Goal: Information Seeking & Learning: Learn about a topic

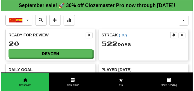
scroll to position [28, 0]
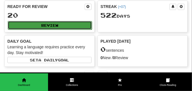
click at [45, 30] on button "Review" at bounding box center [50, 25] width 84 height 9
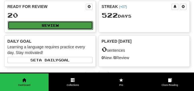
select select "**"
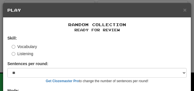
scroll to position [46, 0]
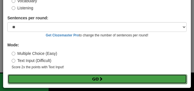
click at [55, 76] on button "Go" at bounding box center [98, 79] width 180 height 10
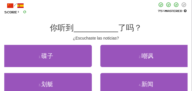
scroll to position [43, 0]
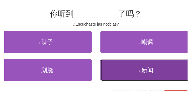
click at [110, 70] on button "4 . 新闻" at bounding box center [147, 70] width 92 height 22
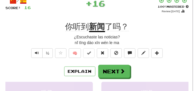
scroll to position [28, 0]
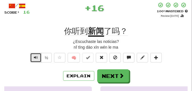
click at [34, 57] on span "Text-to-speech controls" at bounding box center [36, 58] width 4 height 4
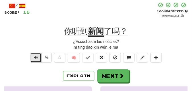
click at [34, 57] on span "Text-to-speech controls" at bounding box center [36, 58] width 4 height 4
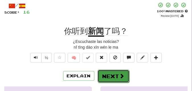
click at [107, 72] on button "Next" at bounding box center [114, 76] width 32 height 13
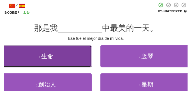
click at [77, 53] on button "1 . 生命" at bounding box center [46, 56] width 92 height 22
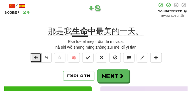
click at [34, 56] on span "Text-to-speech controls" at bounding box center [36, 58] width 4 height 4
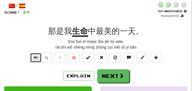
click at [34, 56] on span "Text-to-speech controls" at bounding box center [36, 58] width 4 height 4
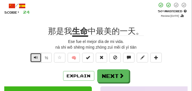
click at [34, 56] on span "Text-to-speech controls" at bounding box center [36, 58] width 4 height 4
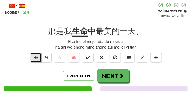
click at [34, 56] on span "Text-to-speech controls" at bounding box center [36, 58] width 4 height 4
click at [38, 56] on button "Text-to-speech controls" at bounding box center [35, 58] width 11 height 10
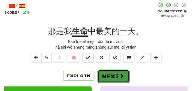
click at [109, 71] on button "Next" at bounding box center [114, 76] width 32 height 13
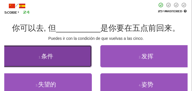
click at [45, 58] on span "条件" at bounding box center [47, 56] width 12 height 7
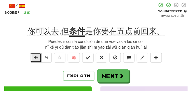
click at [34, 58] on span "Text-to-speech controls" at bounding box center [36, 58] width 4 height 4
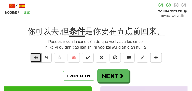
click at [34, 58] on span "Text-to-speech controls" at bounding box center [36, 58] width 4 height 4
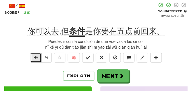
click at [34, 58] on span "Text-to-speech controls" at bounding box center [36, 58] width 4 height 4
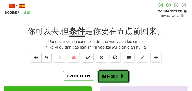
click at [116, 70] on button "Next" at bounding box center [114, 76] width 32 height 13
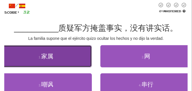
click at [72, 55] on button "1 . 家属" at bounding box center [46, 56] width 92 height 22
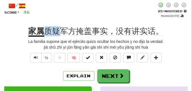
drag, startPoint x: 45, startPoint y: 28, endPoint x: 60, endPoint y: 29, distance: 14.3
click at [60, 29] on span "质疑军方掩盖事实，没有讲实话。" at bounding box center [104, 31] width 120 height 9
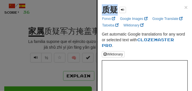
drag, startPoint x: 100, startPoint y: 11, endPoint x: 114, endPoint y: 11, distance: 14.0
copy strong "质疑"
click at [70, 16] on div at bounding box center [96, 45] width 192 height 91
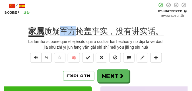
drag, startPoint x: 61, startPoint y: 29, endPoint x: 75, endPoint y: 30, distance: 13.7
click at [75, 30] on span "质疑军方掩盖事实，没有讲实话。" at bounding box center [104, 31] width 120 height 9
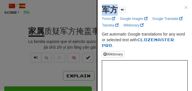
drag, startPoint x: 102, startPoint y: 9, endPoint x: 116, endPoint y: 11, distance: 13.8
click at [116, 11] on strong "军方" at bounding box center [110, 9] width 16 height 9
copy strong "军方"
click at [44, 14] on div at bounding box center [96, 45] width 192 height 91
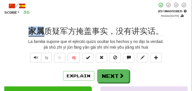
drag, startPoint x: 26, startPoint y: 32, endPoint x: 42, endPoint y: 32, distance: 15.4
click at [42, 32] on div "家属 质疑军方掩盖事实，没有讲实话。" at bounding box center [96, 31] width 184 height 10
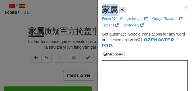
drag, startPoint x: 100, startPoint y: 10, endPoint x: 122, endPoint y: 12, distance: 21.7
copy div "家属"
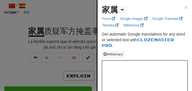
click at [91, 15] on div at bounding box center [96, 45] width 192 height 91
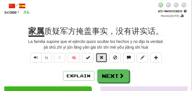
click at [102, 57] on span at bounding box center [102, 58] width 4 height 4
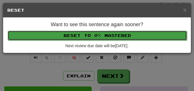
click at [101, 31] on button "Reset to 0% Mastered" at bounding box center [98, 36] width 180 height 10
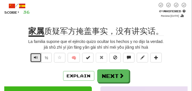
click at [36, 58] on span "Text-to-speech controls" at bounding box center [36, 58] width 4 height 4
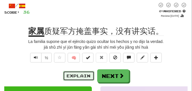
click at [79, 75] on button "Explain" at bounding box center [78, 76] width 31 height 10
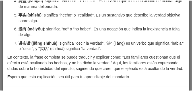
scroll to position [100, 0]
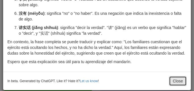
click at [174, 85] on button "Close" at bounding box center [178, 81] width 18 height 10
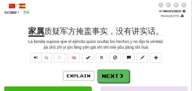
click at [29, 57] on div "½" at bounding box center [40, 59] width 23 height 13
click at [30, 56] on button "Text-to-speech controls" at bounding box center [35, 58] width 11 height 10
click at [34, 57] on span "Text-to-speech controls" at bounding box center [36, 58] width 4 height 4
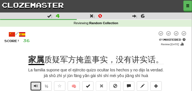
scroll to position [0, 0]
click at [34, 57] on u "家属" at bounding box center [36, 60] width 16 height 10
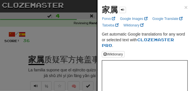
click at [40, 49] on div at bounding box center [96, 45] width 192 height 91
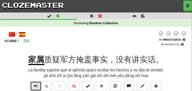
click at [33, 86] on button "Text-to-speech controls" at bounding box center [35, 86] width 11 height 10
click at [34, 85] on span "Text-to-speech controls" at bounding box center [36, 86] width 4 height 4
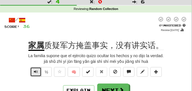
click at [34, 71] on span "Text-to-speech controls" at bounding box center [36, 72] width 4 height 4
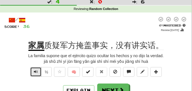
click at [34, 72] on span "Text-to-speech controls" at bounding box center [36, 72] width 4 height 4
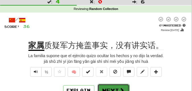
click at [112, 85] on button "Next" at bounding box center [114, 90] width 32 height 13
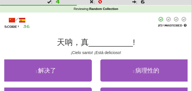
scroll to position [43, 0]
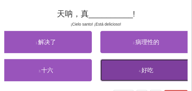
click at [106, 72] on button "4 . 好吃" at bounding box center [147, 70] width 92 height 22
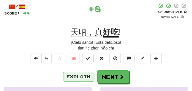
scroll to position [14, 0]
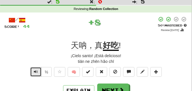
click at [34, 70] on span "Text-to-speech controls" at bounding box center [36, 72] width 4 height 4
click at [35, 70] on span "Text-to-speech controls" at bounding box center [36, 72] width 4 height 4
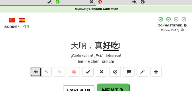
click at [36, 70] on span "Text-to-speech controls" at bounding box center [36, 72] width 4 height 4
click at [84, 46] on span "天呐，真" at bounding box center [87, 45] width 32 height 9
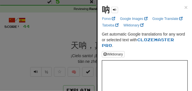
click at [69, 37] on div at bounding box center [96, 45] width 192 height 91
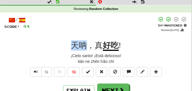
drag, startPoint x: 67, startPoint y: 45, endPoint x: 86, endPoint y: 49, distance: 19.7
click at [86, 49] on div "天呐，真 好吃 !" at bounding box center [96, 45] width 184 height 10
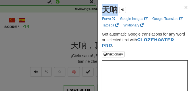
drag, startPoint x: 103, startPoint y: 12, endPoint x: 118, endPoint y: 13, distance: 14.9
click at [118, 13] on strong "天呐" at bounding box center [110, 9] width 16 height 9
copy strong "天呐"
click at [66, 26] on div at bounding box center [96, 45] width 192 height 91
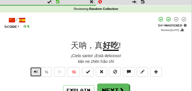
click at [36, 71] on span "Text-to-speech controls" at bounding box center [36, 72] width 4 height 4
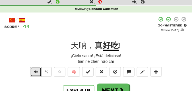
click at [36, 71] on span "Text-to-speech controls" at bounding box center [36, 72] width 4 height 4
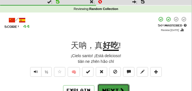
click at [111, 87] on button "Next" at bounding box center [114, 90] width 32 height 13
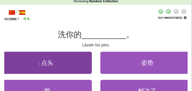
scroll to position [28, 0]
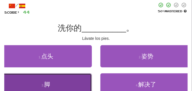
click at [69, 78] on button "3 . 脚" at bounding box center [46, 84] width 92 height 22
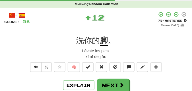
scroll to position [14, 0]
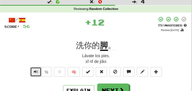
click at [34, 68] on button "Text-to-speech controls" at bounding box center [35, 72] width 11 height 10
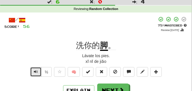
click at [34, 68] on button "Text-to-speech controls" at bounding box center [35, 72] width 11 height 10
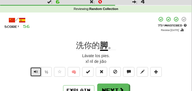
click at [34, 68] on button "Text-to-speech controls" at bounding box center [35, 72] width 11 height 10
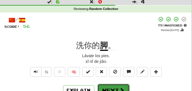
click at [112, 87] on button "Next" at bounding box center [114, 90] width 32 height 13
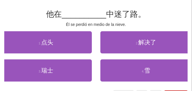
scroll to position [43, 0]
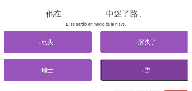
click at [131, 65] on button "4 . 雪" at bounding box center [147, 70] width 92 height 22
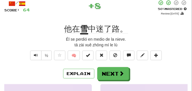
scroll to position [14, 0]
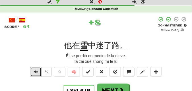
click at [33, 69] on button "Text-to-speech controls" at bounding box center [35, 72] width 11 height 10
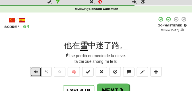
click at [33, 69] on button "Text-to-speech controls" at bounding box center [35, 72] width 11 height 10
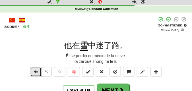
click at [33, 69] on button "Text-to-speech controls" at bounding box center [35, 72] width 11 height 10
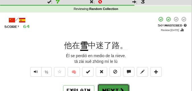
click at [113, 86] on button "Next" at bounding box center [114, 90] width 32 height 13
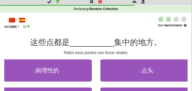
scroll to position [43, 0]
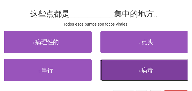
click at [153, 75] on button "4 . 病毒" at bounding box center [147, 70] width 92 height 22
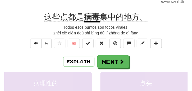
scroll to position [14, 0]
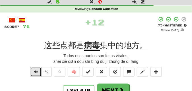
click at [37, 70] on span "Text-to-speech controls" at bounding box center [36, 72] width 4 height 4
click at [36, 73] on span "Text-to-speech controls" at bounding box center [36, 72] width 4 height 4
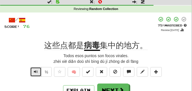
click at [36, 73] on span "Text-to-speech controls" at bounding box center [36, 72] width 4 height 4
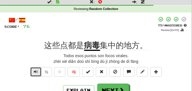
click at [36, 73] on span "Text-to-speech controls" at bounding box center [36, 72] width 4 height 4
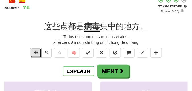
scroll to position [28, 0]
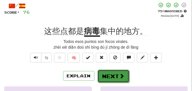
click at [103, 74] on button "Next" at bounding box center [114, 76] width 32 height 13
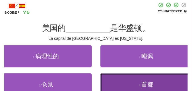
click at [134, 82] on button "4 . 首都" at bounding box center [147, 84] width 92 height 22
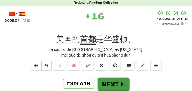
scroll to position [14, 0]
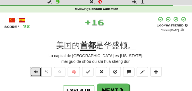
click at [32, 70] on button "Text-to-speech controls" at bounding box center [35, 72] width 11 height 10
click at [35, 70] on span "Text-to-speech controls" at bounding box center [36, 72] width 4 height 4
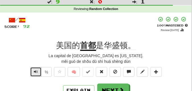
click at [35, 70] on span "Text-to-speech controls" at bounding box center [36, 72] width 4 height 4
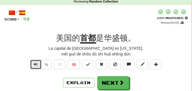
scroll to position [28, 0]
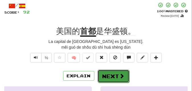
click at [108, 75] on button "Next" at bounding box center [114, 76] width 32 height 13
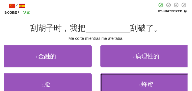
drag, startPoint x: 108, startPoint y: 75, endPoint x: 94, endPoint y: 79, distance: 14.3
click at [94, 79] on div "3 . 脸 4 . 蜂蜜" at bounding box center [96, 87] width 201 height 28
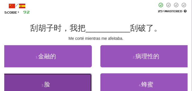
click at [71, 80] on button "3 . 脸" at bounding box center [46, 84] width 92 height 22
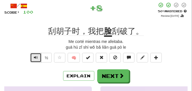
click at [37, 57] on span "Text-to-speech controls" at bounding box center [36, 58] width 4 height 4
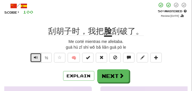
click at [37, 57] on span "Text-to-speech controls" at bounding box center [36, 58] width 4 height 4
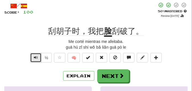
click at [37, 57] on span "Text-to-speech controls" at bounding box center [36, 58] width 4 height 4
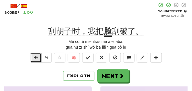
click at [37, 57] on span "Text-to-speech controls" at bounding box center [36, 58] width 4 height 4
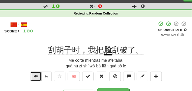
scroll to position [14, 0]
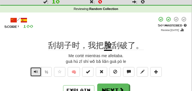
click at [37, 72] on span "Text-to-speech controls" at bounding box center [36, 72] width 4 height 4
click at [36, 71] on span "Text-to-speech controls" at bounding box center [36, 72] width 4 height 4
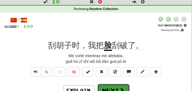
click at [107, 87] on button "Next" at bounding box center [114, 90] width 32 height 13
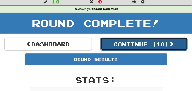
click at [131, 44] on button "Continue ( 10 )" at bounding box center [145, 44] width 88 height 13
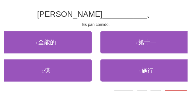
scroll to position [43, 0]
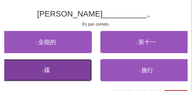
click at [70, 71] on button "3 . 碟" at bounding box center [46, 70] width 92 height 22
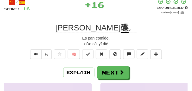
scroll to position [14, 0]
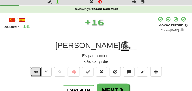
click at [36, 69] on button "Text-to-speech controls" at bounding box center [35, 72] width 11 height 10
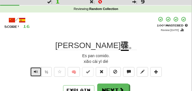
click at [36, 69] on button "Text-to-speech controls" at bounding box center [35, 72] width 11 height 10
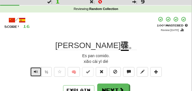
click at [36, 69] on button "Text-to-speech controls" at bounding box center [35, 72] width 11 height 10
click at [36, 73] on span "Text-to-speech controls" at bounding box center [36, 72] width 4 height 4
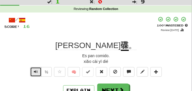
click at [36, 73] on span "Text-to-speech controls" at bounding box center [36, 72] width 4 height 4
click at [36, 72] on span "Text-to-speech controls" at bounding box center [36, 72] width 4 height 4
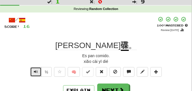
click at [36, 72] on span "Text-to-speech controls" at bounding box center [36, 72] width 4 height 4
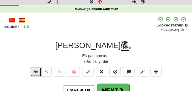
click at [36, 72] on span "Text-to-speech controls" at bounding box center [36, 72] width 4 height 4
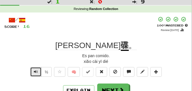
click at [36, 72] on span "Text-to-speech controls" at bounding box center [36, 72] width 4 height 4
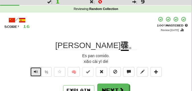
click at [36, 72] on span "Text-to-speech controls" at bounding box center [36, 72] width 4 height 4
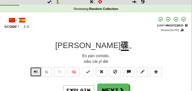
click at [36, 72] on span "Text-to-speech controls" at bounding box center [36, 72] width 4 height 4
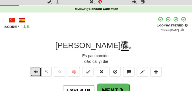
click at [36, 72] on span "Text-to-speech controls" at bounding box center [36, 72] width 4 height 4
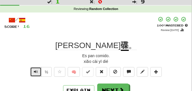
click at [36, 72] on span "Text-to-speech controls" at bounding box center [36, 72] width 4 height 4
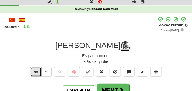
click at [36, 72] on span "Text-to-speech controls" at bounding box center [36, 72] width 4 height 4
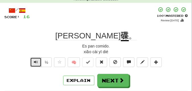
scroll to position [28, 0]
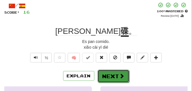
click at [101, 73] on button "Next" at bounding box center [114, 76] width 32 height 13
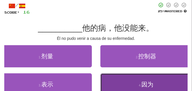
click at [117, 83] on button "4 . 因为" at bounding box center [147, 84] width 92 height 22
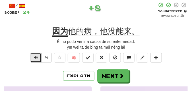
click at [35, 57] on span "Text-to-speech controls" at bounding box center [36, 58] width 4 height 4
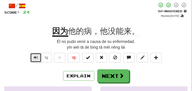
click at [35, 57] on span "Text-to-speech controls" at bounding box center [36, 58] width 4 height 4
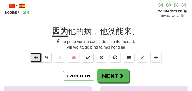
click at [35, 57] on span "Text-to-speech controls" at bounding box center [36, 58] width 4 height 4
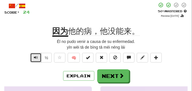
click at [35, 57] on span "Text-to-speech controls" at bounding box center [36, 58] width 4 height 4
click at [37, 58] on span "Text-to-speech controls" at bounding box center [36, 58] width 4 height 4
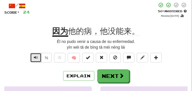
click at [37, 58] on span "Text-to-speech controls" at bounding box center [36, 58] width 4 height 4
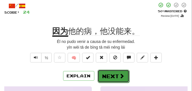
click at [109, 71] on button "Next" at bounding box center [114, 76] width 32 height 13
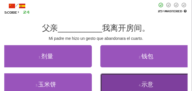
click at [116, 78] on button "4 . 示意" at bounding box center [147, 84] width 92 height 22
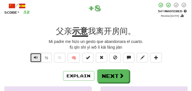
click at [35, 58] on span "Text-to-speech controls" at bounding box center [36, 58] width 4 height 4
click at [36, 58] on span "Text-to-speech controls" at bounding box center [36, 58] width 4 height 4
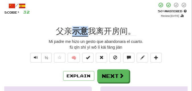
drag, startPoint x: 71, startPoint y: 30, endPoint x: 90, endPoint y: 32, distance: 18.9
click at [90, 32] on div "父亲 示意 我离开房间。" at bounding box center [96, 31] width 184 height 10
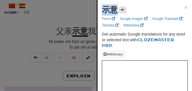
drag, startPoint x: 100, startPoint y: 8, endPoint x: 121, endPoint y: 10, distance: 21.1
copy div "示意"
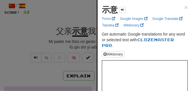
click at [55, 20] on div at bounding box center [96, 45] width 192 height 91
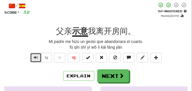
click at [34, 59] on span "Text-to-speech controls" at bounding box center [36, 58] width 4 height 4
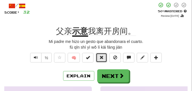
click at [105, 56] on button at bounding box center [101, 58] width 11 height 10
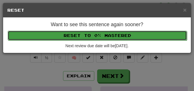
click at [97, 38] on button "Reset to 0% Mastered" at bounding box center [98, 36] width 180 height 10
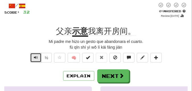
click at [33, 58] on button "Text-to-speech controls" at bounding box center [35, 58] width 11 height 10
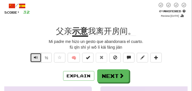
click at [33, 58] on button "Text-to-speech controls" at bounding box center [35, 58] width 11 height 10
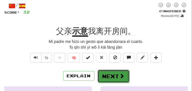
click at [114, 72] on button "Next" at bounding box center [114, 76] width 32 height 13
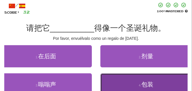
click at [109, 80] on button "4 . 包装" at bounding box center [147, 84] width 92 height 22
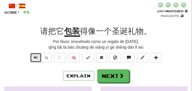
click at [33, 56] on button "Text-to-speech controls" at bounding box center [35, 58] width 11 height 10
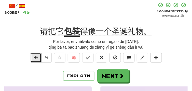
click at [33, 56] on button "Text-to-speech controls" at bounding box center [35, 58] width 11 height 10
click at [36, 60] on button "Text-to-speech controls" at bounding box center [35, 58] width 11 height 10
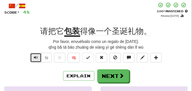
click at [35, 57] on span "Text-to-speech controls" at bounding box center [36, 58] width 4 height 4
click at [34, 56] on span "Text-to-speech controls" at bounding box center [36, 58] width 4 height 4
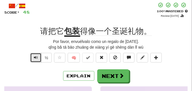
click at [34, 56] on span "Text-to-speech controls" at bounding box center [36, 58] width 4 height 4
click at [34, 58] on span "Text-to-speech controls" at bounding box center [36, 58] width 4 height 4
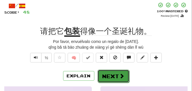
click at [113, 71] on button "Next" at bounding box center [114, 76] width 32 height 13
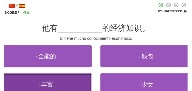
click at [42, 83] on span "丰富" at bounding box center [47, 84] width 12 height 7
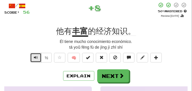
click at [39, 58] on button "Text-to-speech controls" at bounding box center [35, 58] width 11 height 10
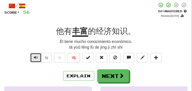
click at [39, 58] on button "Text-to-speech controls" at bounding box center [35, 58] width 11 height 10
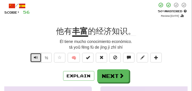
click at [39, 58] on button "Text-to-speech controls" at bounding box center [35, 58] width 11 height 10
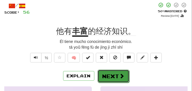
click at [113, 72] on button "Next" at bounding box center [114, 76] width 32 height 13
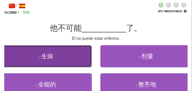
click at [39, 54] on button "1 . 生病" at bounding box center [46, 56] width 92 height 22
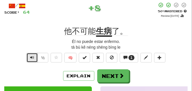
click at [32, 58] on span "Text-to-speech controls" at bounding box center [32, 58] width 4 height 4
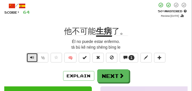
click at [32, 58] on span "Text-to-speech controls" at bounding box center [32, 58] width 4 height 4
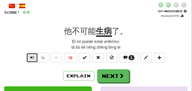
click at [32, 58] on span "Text-to-speech controls" at bounding box center [32, 58] width 4 height 4
click at [31, 57] on span "Text-to-speech controls" at bounding box center [32, 58] width 4 height 4
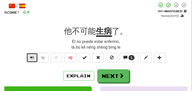
click at [31, 57] on span "Text-to-speech controls" at bounding box center [32, 58] width 4 height 4
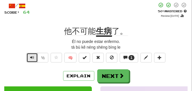
click at [31, 57] on span "Text-to-speech controls" at bounding box center [32, 58] width 4 height 4
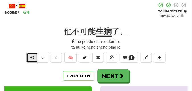
click at [31, 57] on span "Text-to-speech controls" at bounding box center [32, 58] width 4 height 4
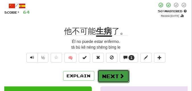
click at [105, 71] on button "Next" at bounding box center [114, 76] width 32 height 13
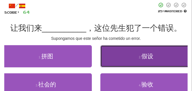
click at [120, 58] on button "2 . 假设" at bounding box center [147, 56] width 92 height 22
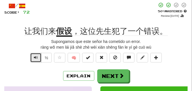
click at [38, 57] on button "Text-to-speech controls" at bounding box center [35, 58] width 11 height 10
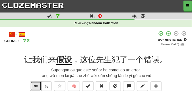
scroll to position [14, 0]
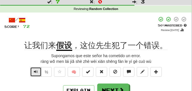
click at [32, 71] on button "Text-to-speech controls" at bounding box center [35, 72] width 11 height 10
click at [35, 73] on span "Text-to-speech controls" at bounding box center [36, 72] width 4 height 4
click at [35, 71] on span "Text-to-speech controls" at bounding box center [36, 72] width 4 height 4
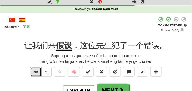
click at [35, 71] on span "Text-to-speech controls" at bounding box center [36, 72] width 4 height 4
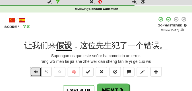
click at [35, 71] on span "Text-to-speech controls" at bounding box center [36, 72] width 4 height 4
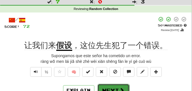
click at [107, 86] on button "Next" at bounding box center [114, 90] width 32 height 13
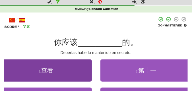
scroll to position [28, 0]
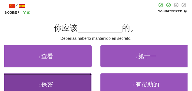
click at [37, 78] on button "3 . 保密" at bounding box center [46, 84] width 92 height 22
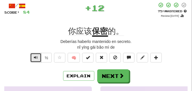
click at [33, 57] on button "Text-to-speech controls" at bounding box center [35, 58] width 11 height 10
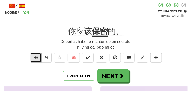
click at [34, 59] on span "Text-to-speech controls" at bounding box center [36, 58] width 4 height 4
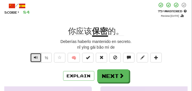
click at [34, 59] on span "Text-to-speech controls" at bounding box center [36, 58] width 4 height 4
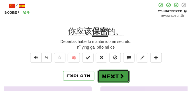
click at [113, 71] on button "Next" at bounding box center [114, 76] width 32 height 13
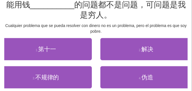
scroll to position [57, 0]
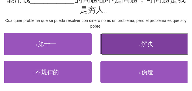
click at [124, 50] on button "2 . 解决" at bounding box center [147, 44] width 92 height 22
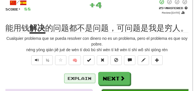
scroll to position [31, 0]
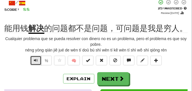
click at [34, 59] on span "Text-to-speech controls" at bounding box center [36, 60] width 4 height 4
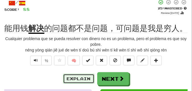
click at [85, 77] on button "Explain" at bounding box center [78, 79] width 31 height 10
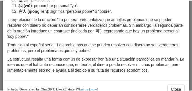
scroll to position [107, 0]
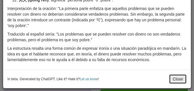
click at [178, 75] on button "Close" at bounding box center [178, 79] width 18 height 10
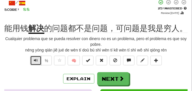
click at [35, 62] on span "Text-to-speech controls" at bounding box center [36, 60] width 4 height 4
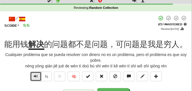
scroll to position [14, 0]
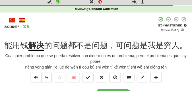
click at [39, 61] on div "Cualquier problema que se pueda resolver con dinero no es un problema, pero el …" at bounding box center [96, 58] width 184 height 11
click at [34, 79] on span "Text-to-speech controls" at bounding box center [36, 77] width 4 height 4
click at [34, 76] on span "Text-to-speech controls" at bounding box center [36, 77] width 4 height 4
click at [35, 78] on span "Text-to-speech controls" at bounding box center [36, 77] width 4 height 4
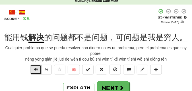
scroll to position [43, 0]
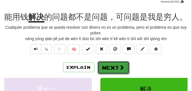
click at [106, 65] on button "Next" at bounding box center [114, 67] width 32 height 13
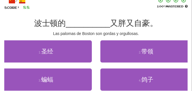
scroll to position [28, 0]
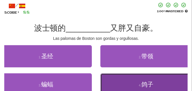
click at [120, 77] on button "4 . 鸽子" at bounding box center [147, 84] width 92 height 22
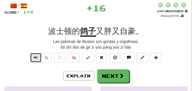
click at [34, 59] on span "Text-to-speech controls" at bounding box center [36, 58] width 4 height 4
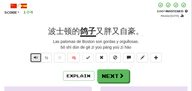
click at [34, 59] on span "Text-to-speech controls" at bounding box center [36, 58] width 4 height 4
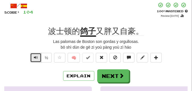
click at [34, 59] on span "Text-to-speech controls" at bounding box center [36, 58] width 4 height 4
click at [34, 58] on span "Text-to-speech controls" at bounding box center [36, 58] width 4 height 4
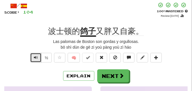
click at [34, 58] on span "Text-to-speech controls" at bounding box center [36, 58] width 4 height 4
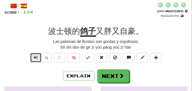
click at [33, 58] on button "Text-to-speech controls" at bounding box center [35, 58] width 11 height 10
click at [33, 57] on button "Text-to-speech controls" at bounding box center [35, 58] width 11 height 10
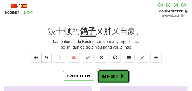
click at [103, 72] on button "Next" at bounding box center [114, 76] width 32 height 13
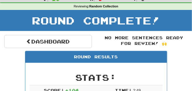
scroll to position [0, 0]
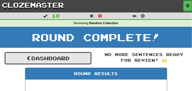
click at [51, 55] on link "Dashboard" at bounding box center [48, 58] width 88 height 13
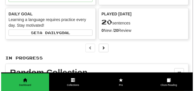
scroll to position [57, 0]
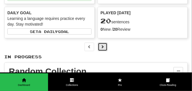
click at [105, 51] on button at bounding box center [103, 47] width 10 height 9
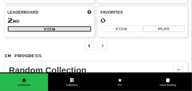
click at [56, 32] on button "View" at bounding box center [49, 29] width 84 height 6
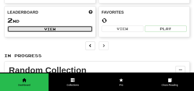
select select "**********"
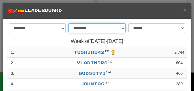
click at [122, 28] on select "**********" at bounding box center [97, 28] width 57 height 10
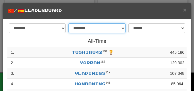
click at [122, 28] on select "**********" at bounding box center [97, 28] width 57 height 10
select select "*******"
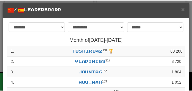
scroll to position [0, 0]
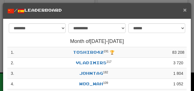
click at [184, 11] on span "×" at bounding box center [185, 10] width 3 height 7
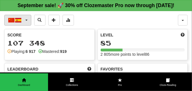
click at [27, 21] on span "button" at bounding box center [26, 20] width 2 height 1
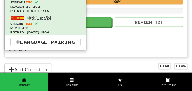
scroll to position [142, 0]
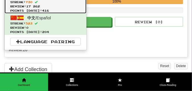
click at [31, 13] on span "Points today: 416" at bounding box center [45, 11] width 71 height 4
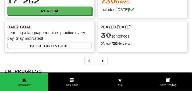
scroll to position [14, 0]
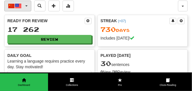
click at [27, 7] on span "button" at bounding box center [26, 5] width 2 height 1
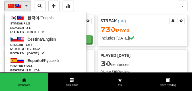
click at [106, 11] on div "中文 / English 한국어 / English Streak: 12 Review: 31 Points today: 0 Čeština / Engl…" at bounding box center [91, 6] width 174 height 11
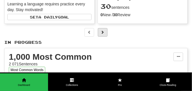
scroll to position [71, 0]
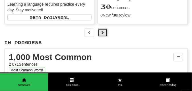
click at [103, 37] on button at bounding box center [103, 32] width 10 height 9
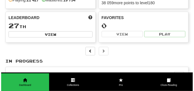
scroll to position [57, 0]
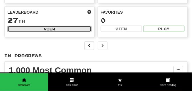
click at [40, 32] on button "View" at bounding box center [49, 29] width 84 height 6
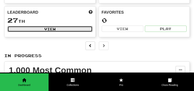
select select "**********"
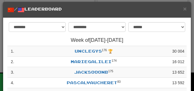
scroll to position [0, 0]
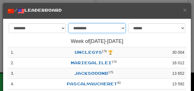
click at [120, 28] on select "**********" at bounding box center [97, 28] width 57 height 10
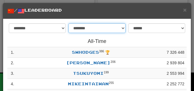
click at [121, 28] on select "**********" at bounding box center [97, 28] width 57 height 10
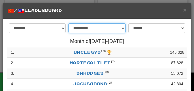
click at [121, 28] on select "**********" at bounding box center [97, 28] width 57 height 10
select select "********"
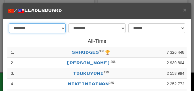
click at [61, 28] on select "******** *********" at bounding box center [37, 28] width 57 height 10
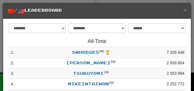
click at [71, 18] on div "× / Leaderboard" at bounding box center [97, 11] width 188 height 16
click at [184, 11] on span "×" at bounding box center [185, 10] width 3 height 7
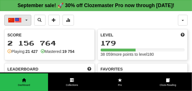
click at [26, 26] on button "中文 / English" at bounding box center [17, 20] width 27 height 11
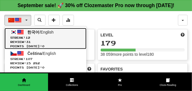
click at [24, 41] on link "한국어 / English Streak: 12 Review: 31 Points today: 0" at bounding box center [46, 38] width 82 height 21
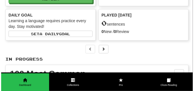
scroll to position [71, 0]
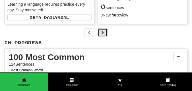
click at [102, 34] on span at bounding box center [102, 32] width 3 height 3
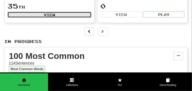
click at [64, 18] on button "View" at bounding box center [49, 15] width 84 height 6
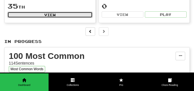
select select "**********"
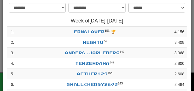
scroll to position [0, 0]
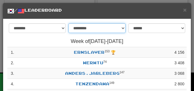
click at [122, 28] on select "**********" at bounding box center [97, 28] width 57 height 10
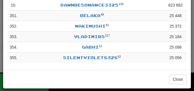
scroll to position [142, 0]
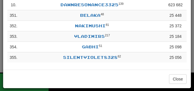
click at [52, 42] on td "VladimirS 217" at bounding box center [92, 36] width 145 height 11
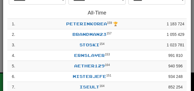
scroll to position [0, 0]
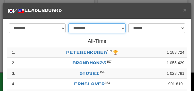
click at [122, 28] on select "**********" at bounding box center [97, 28] width 57 height 10
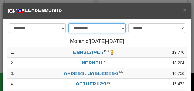
click at [122, 28] on select "**********" at bounding box center [97, 28] width 57 height 10
select select "********"
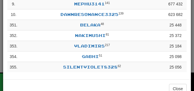
scroll to position [128, 0]
